Goal: Information Seeking & Learning: Learn about a topic

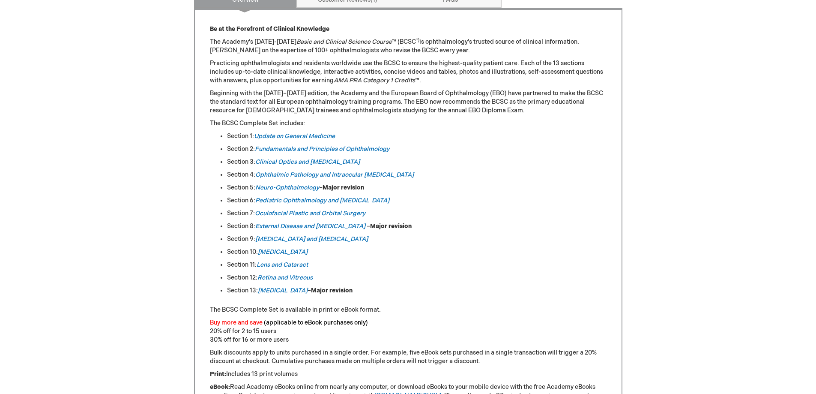
scroll to position [386, 0]
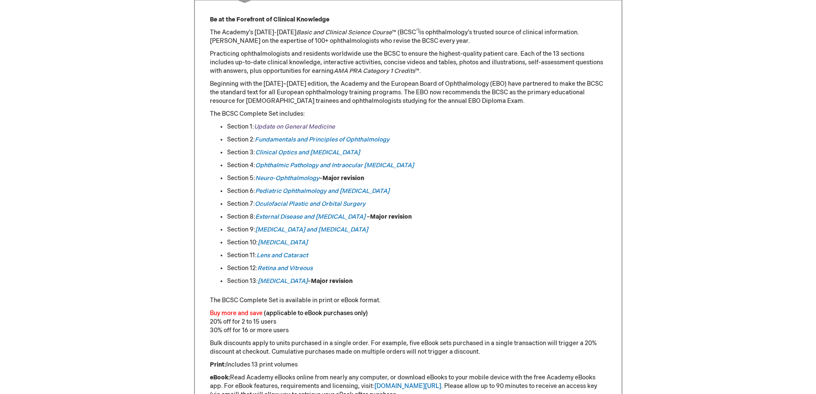
click at [269, 127] on link "Update on General Medicine" at bounding box center [294, 126] width 81 height 7
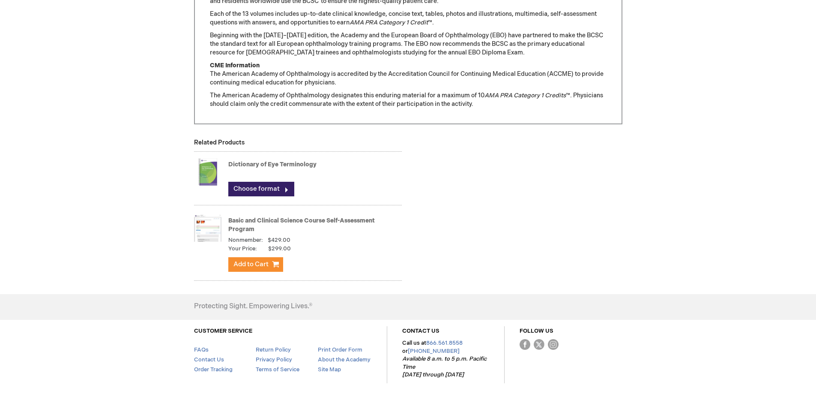
scroll to position [771, 0]
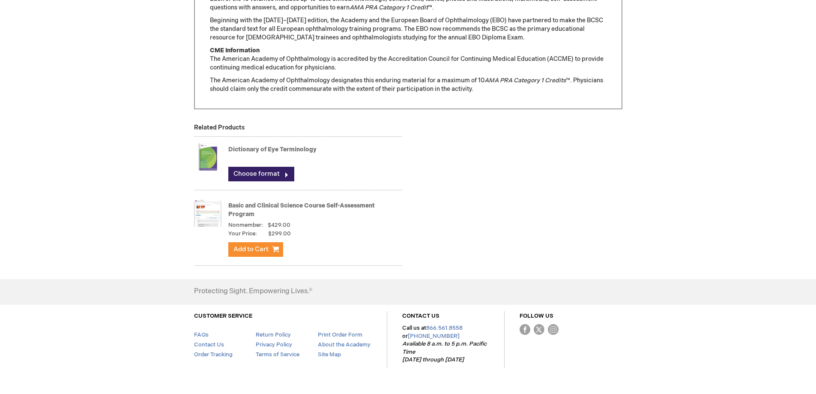
click at [256, 205] on link "Basic and Clinical Science Course Self-Assessment Program" at bounding box center [301, 210] width 147 height 16
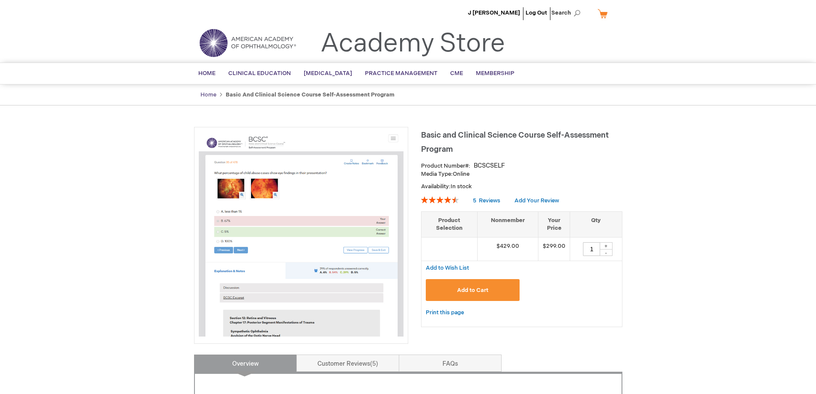
click at [208, 93] on link "Home" at bounding box center [208, 94] width 16 height 7
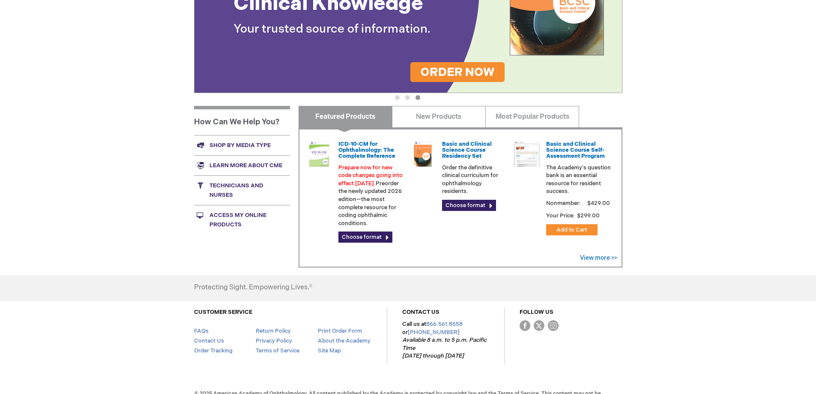
scroll to position [214, 0]
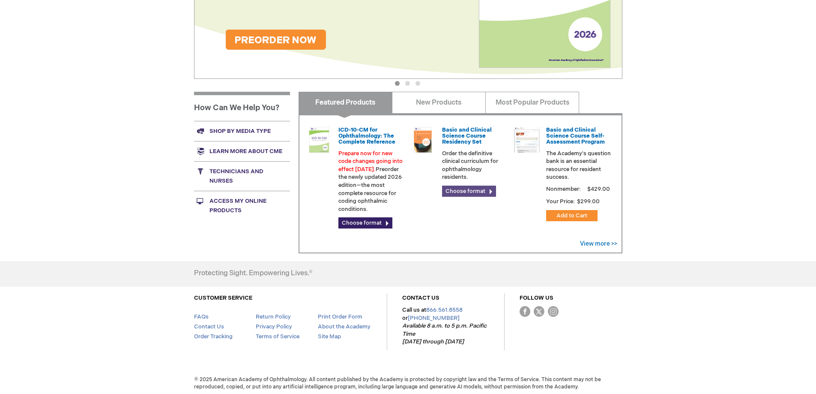
click at [465, 190] on link "Choose format" at bounding box center [469, 191] width 54 height 11
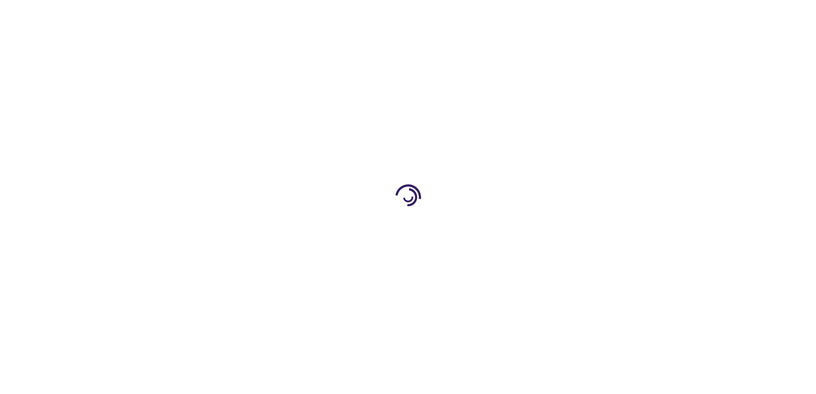
type input "0"
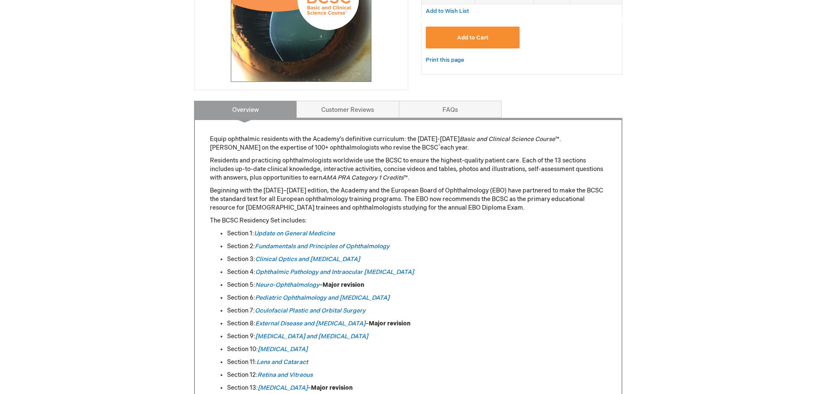
scroll to position [257, 0]
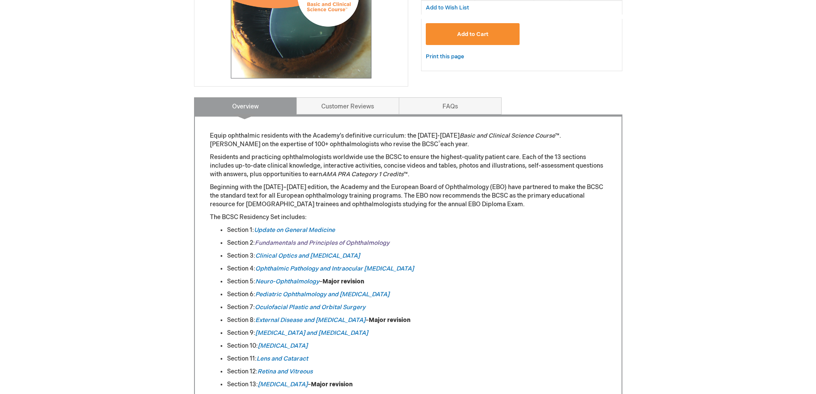
click at [300, 241] on link "Fundamentals and Principles of Ophthalmology" at bounding box center [322, 242] width 135 height 7
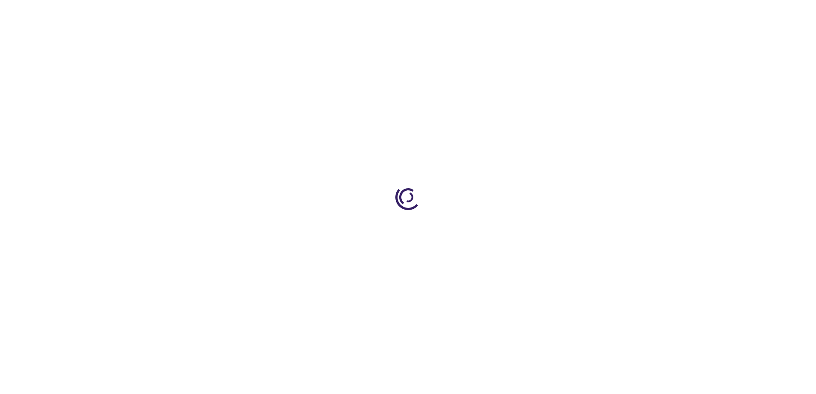
type input "0"
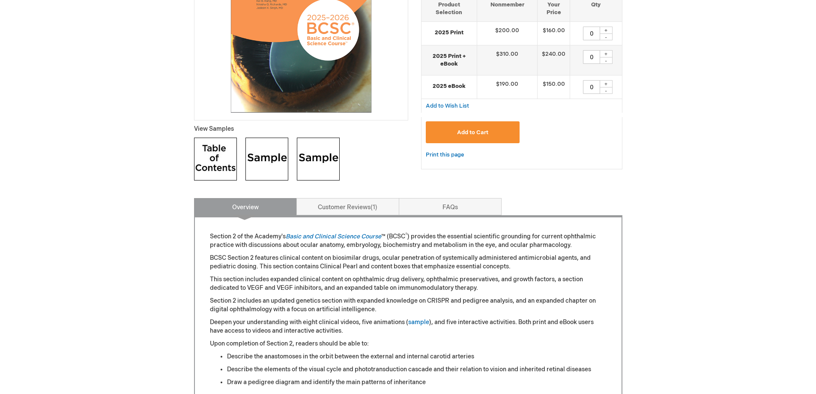
scroll to position [214, 0]
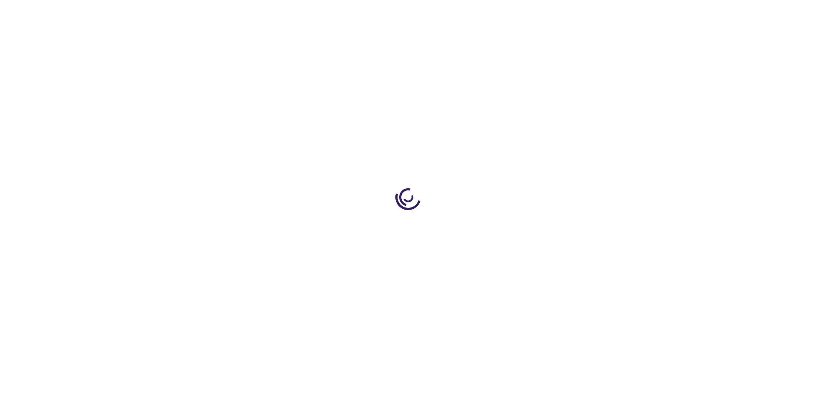
type input "0"
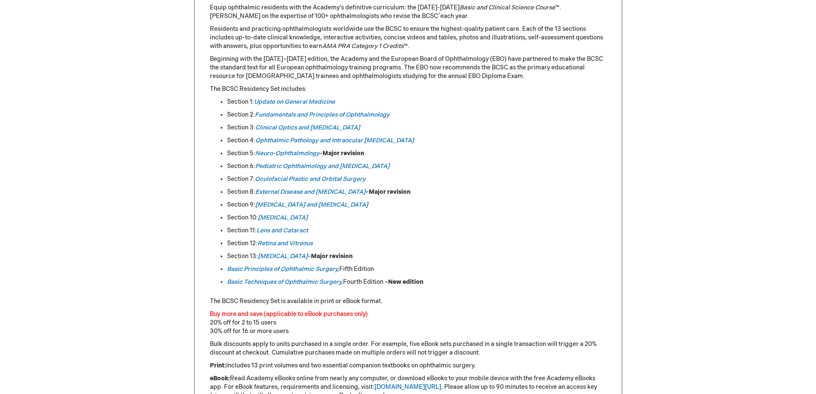
scroll to position [386, 0]
click at [274, 266] on em "Basic Principles of Ophthalmic Surgery" at bounding box center [282, 268] width 111 height 7
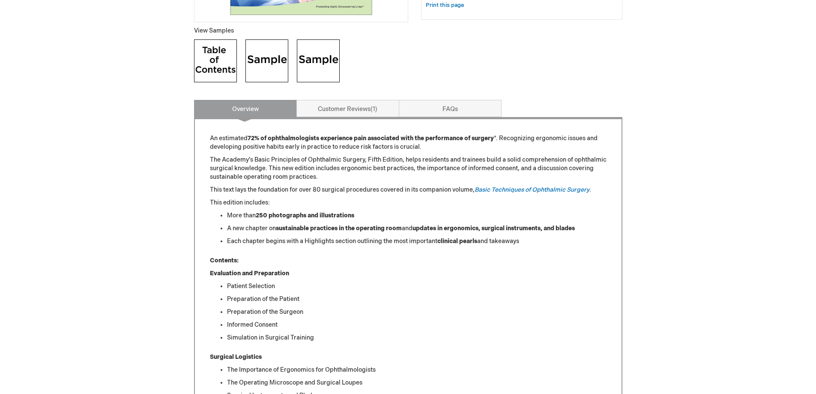
scroll to position [300, 0]
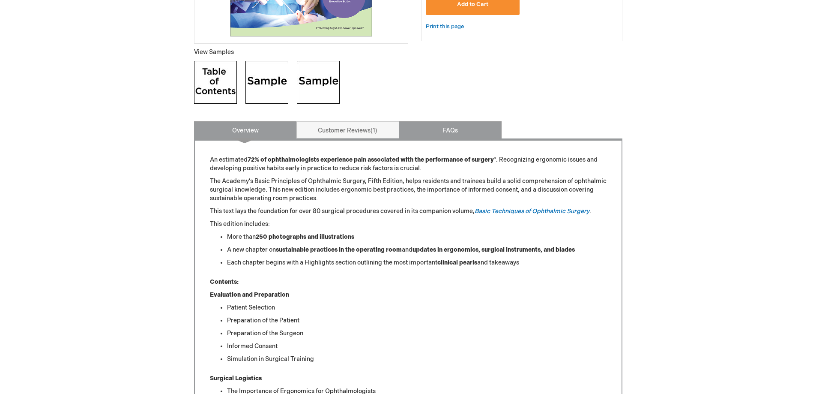
click at [435, 128] on link "FAQs" at bounding box center [450, 129] width 103 height 17
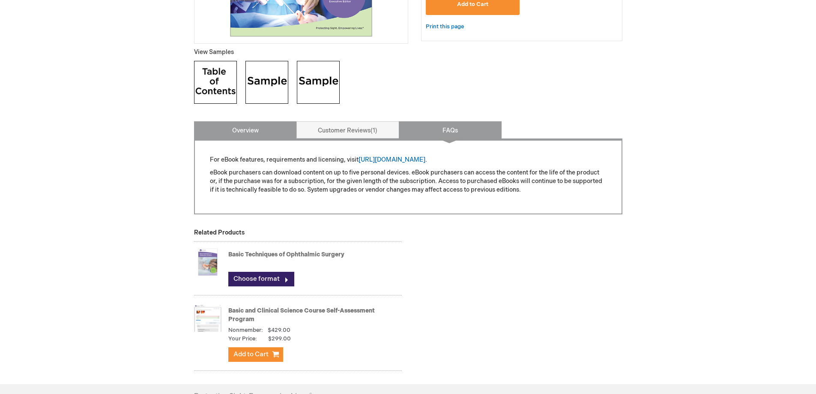
click at [241, 126] on link "Overview" at bounding box center [245, 129] width 103 height 17
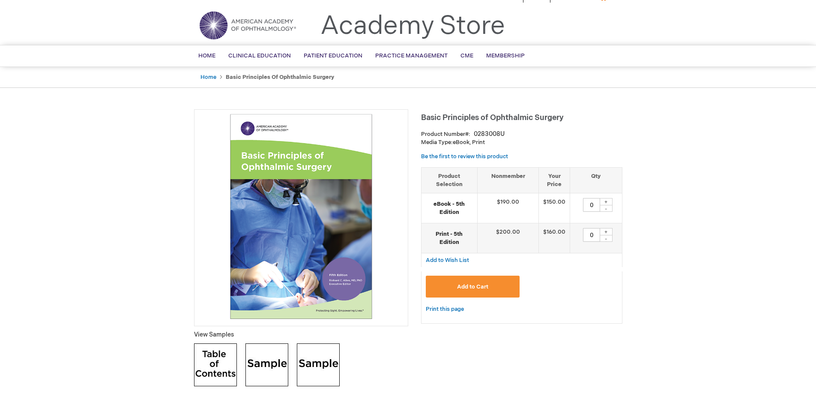
scroll to position [0, 0]
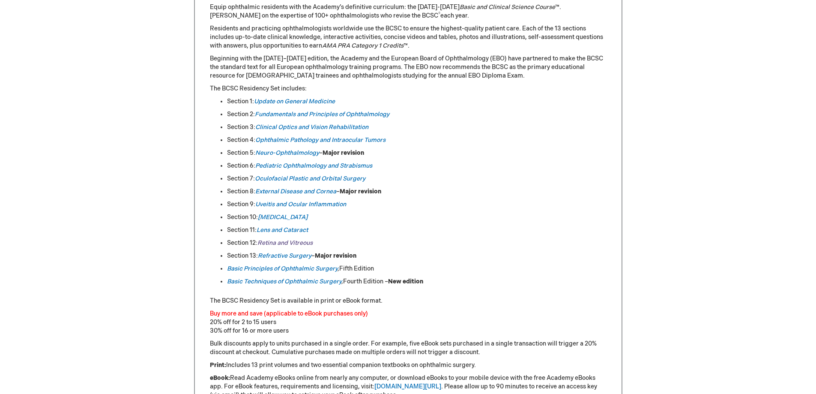
click at [274, 241] on link "Retina and Vitreous" at bounding box center [284, 242] width 55 height 7
